Goal: Task Accomplishment & Management: Use online tool/utility

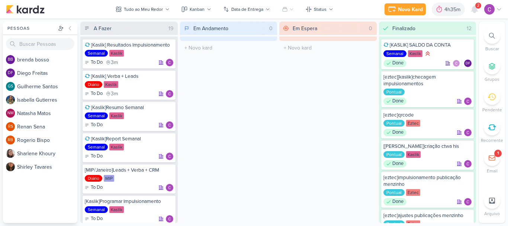
click at [474, 8] on icon at bounding box center [475, 9] width 6 height 7
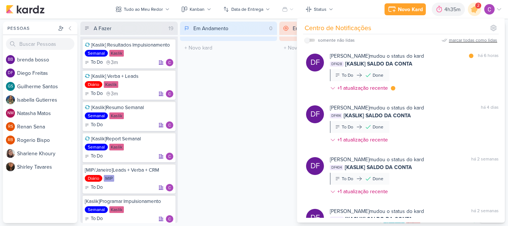
click at [464, 42] on div "marcar todas como lidas" at bounding box center [473, 40] width 48 height 7
drag, startPoint x: 479, startPoint y: 8, endPoint x: 408, endPoint y: 9, distance: 70.7
click at [473, 9] on icon at bounding box center [474, 9] width 13 height 13
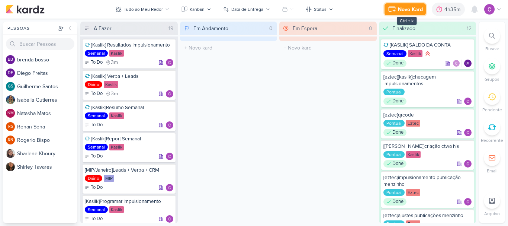
click at [404, 8] on div "Novo Kard" at bounding box center [410, 10] width 25 height 8
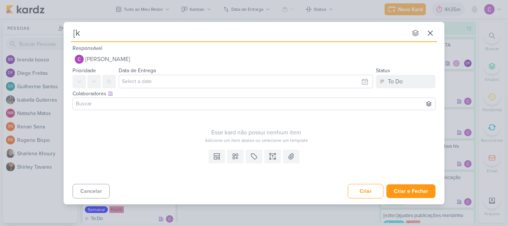
type input "[ka"
type input "[kaaslik"
type input "[kas"
type input "[kaslik"
type input "[kaslik]"
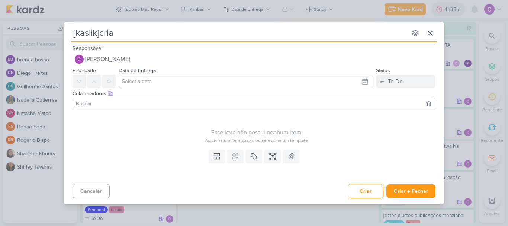
type input "[kaslik]criat"
type input "[kaslik]"
type input "[kaslik]novo"
type input "[kaslik]novos"
type input "[kaslik]novos criativos"
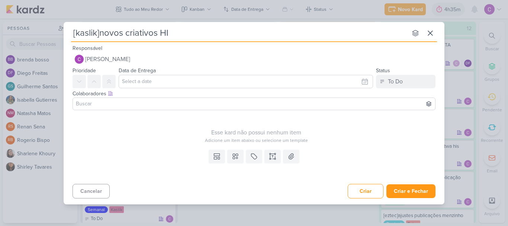
type input "[kaslik]novos criativos HIS"
click at [402, 81] on div "To Do" at bounding box center [395, 81] width 15 height 9
drag, startPoint x: 385, startPoint y: 122, endPoint x: 383, endPoint y: 107, distance: 15.0
click at [385, 122] on div "In Progress" at bounding box center [395, 123] width 26 height 8
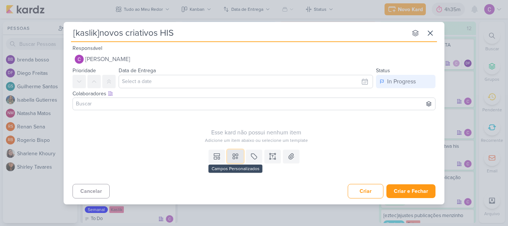
click at [242, 156] on button at bounding box center [235, 156] width 16 height 13
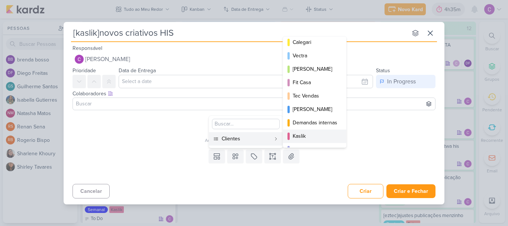
scroll to position [108, 0]
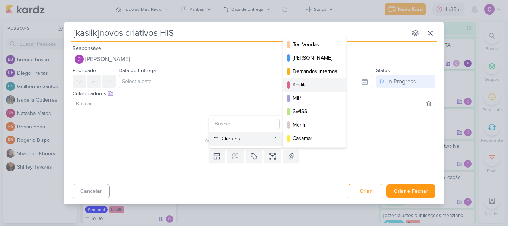
click at [308, 86] on div "Kaslik" at bounding box center [315, 85] width 45 height 8
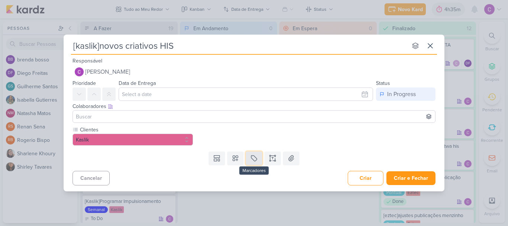
click at [255, 161] on icon at bounding box center [254, 158] width 6 height 6
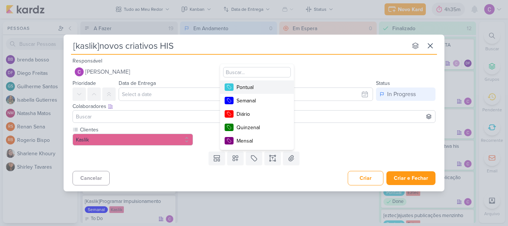
click at [246, 89] on div "Pontual" at bounding box center [261, 87] width 48 height 8
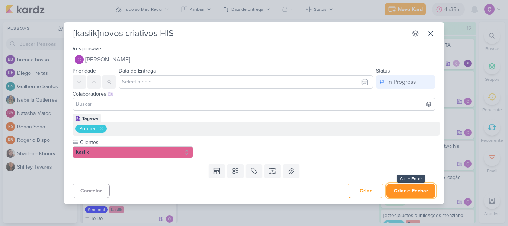
click at [408, 189] on button "Criar e Fechar" at bounding box center [411, 191] width 49 height 14
